Goal: Navigation & Orientation: Locate item on page

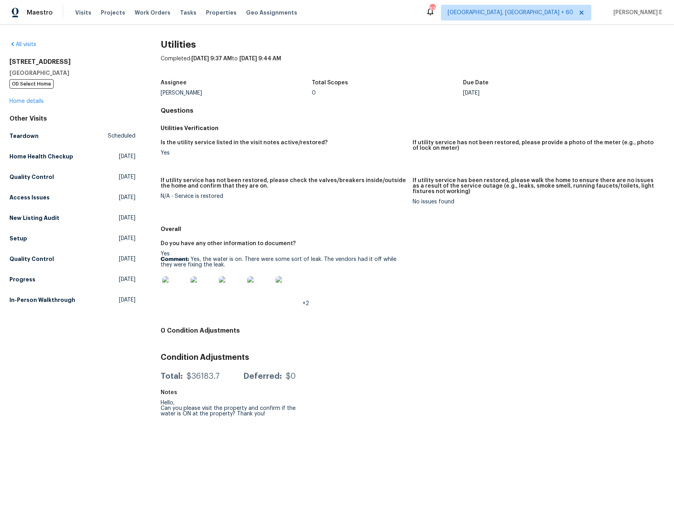
click at [177, 293] on img at bounding box center [174, 288] width 25 height 25
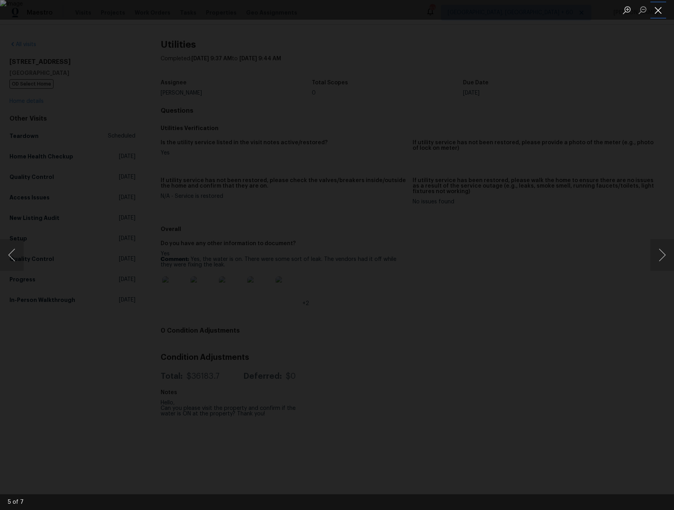
click at [660, 9] on button "Close lightbox" at bounding box center [659, 10] width 16 height 14
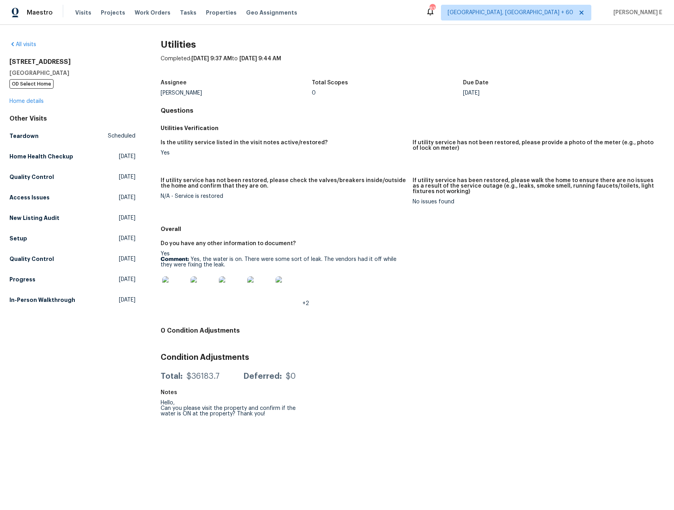
click at [180, 285] on img at bounding box center [174, 288] width 25 height 25
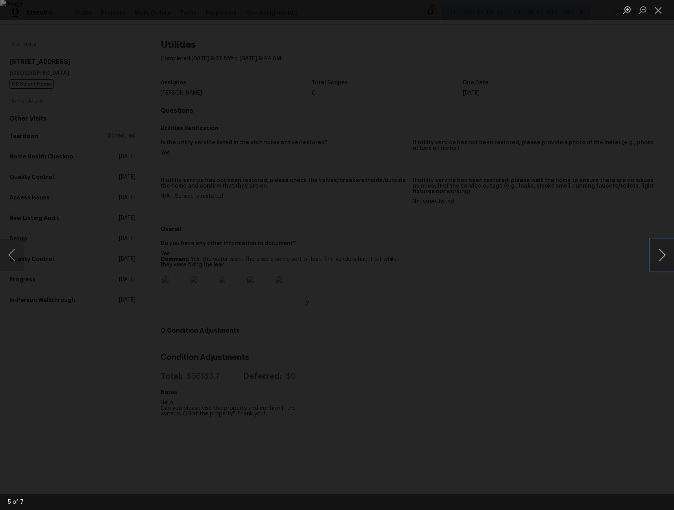
click at [657, 258] on button "Next image" at bounding box center [663, 255] width 24 height 32
click at [658, 9] on button "Close lightbox" at bounding box center [659, 10] width 16 height 14
